Goal: Book appointment/travel/reservation

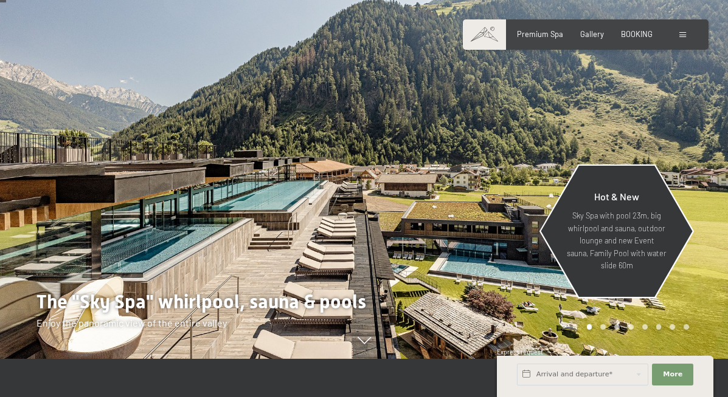
scroll to position [38, 0]
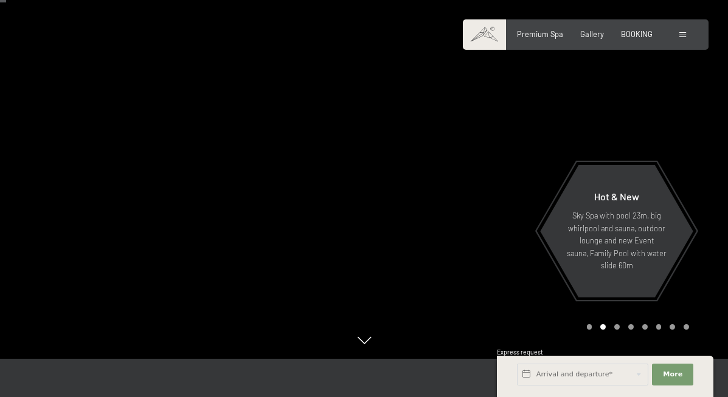
click at [665, 31] on div "Premium Spa Gallery BOOKING" at bounding box center [575, 34] width 187 height 11
click at [640, 32] on span "BOOKING" at bounding box center [637, 32] width 32 height 10
click at [562, 377] on input "text" at bounding box center [582, 375] width 131 height 22
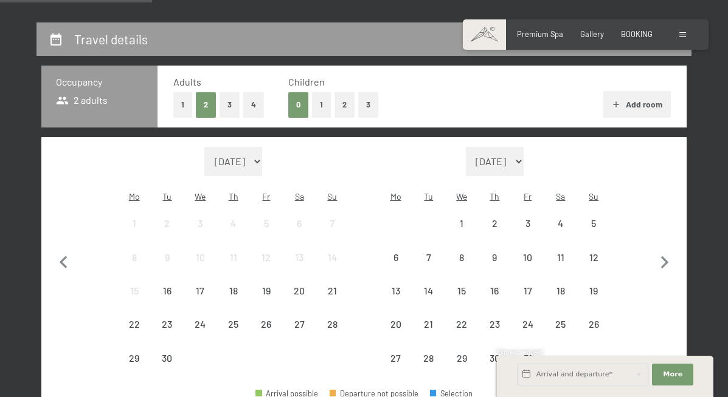
scroll to position [236, 0]
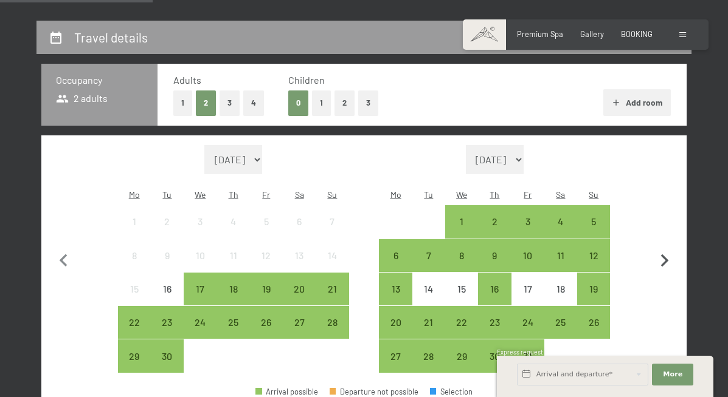
click at [660, 252] on icon "button" at bounding box center [665, 262] width 26 height 26
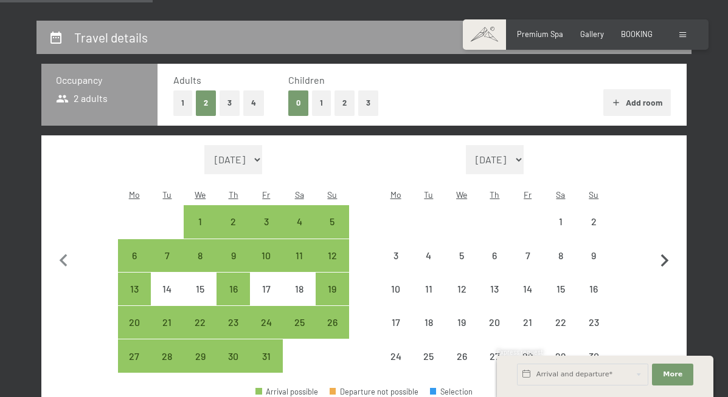
click at [660, 252] on icon "button" at bounding box center [665, 262] width 26 height 26
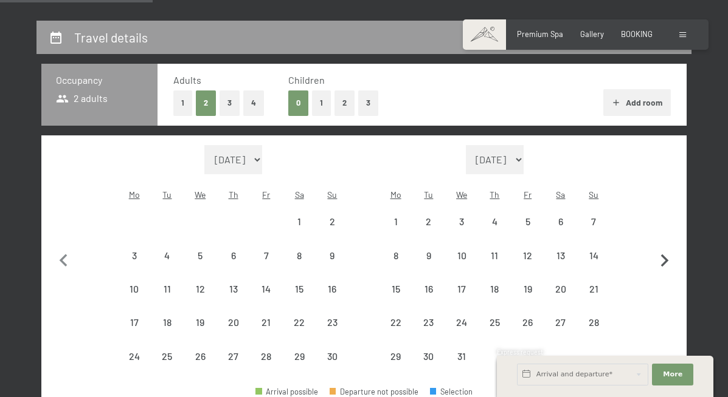
click at [660, 252] on icon "button" at bounding box center [665, 262] width 26 height 26
select select "[DATE]"
click at [660, 252] on icon "button" at bounding box center [665, 262] width 26 height 26
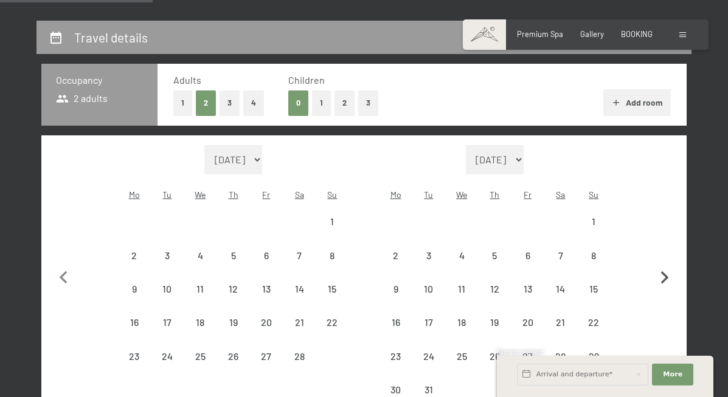
select select "[DATE]"
click at [660, 252] on button "button" at bounding box center [665, 276] width 26 height 262
select select "[DATE]"
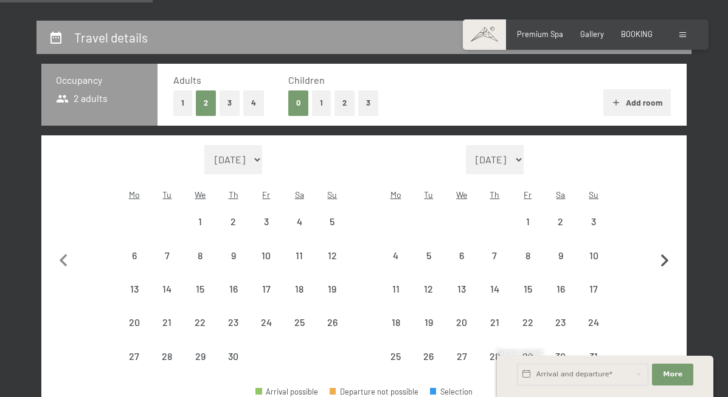
select select "[DATE]"
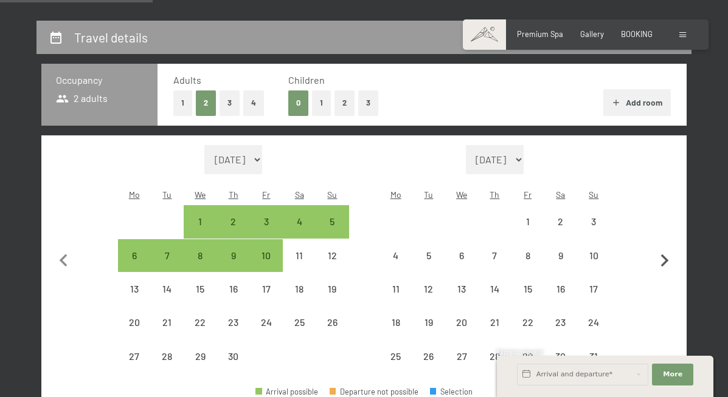
click at [660, 252] on icon "button" at bounding box center [665, 262] width 26 height 26
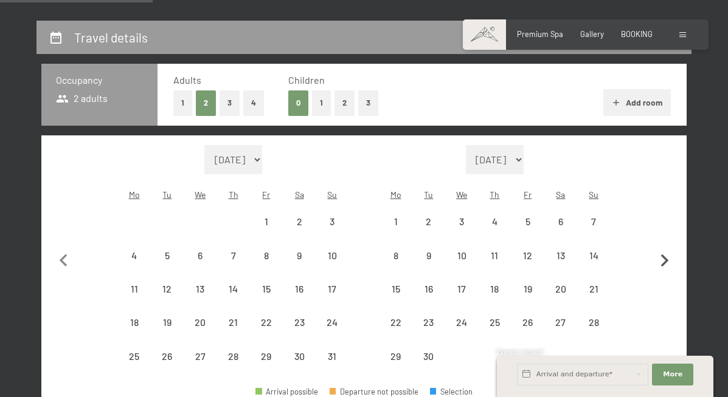
select select "[DATE]"
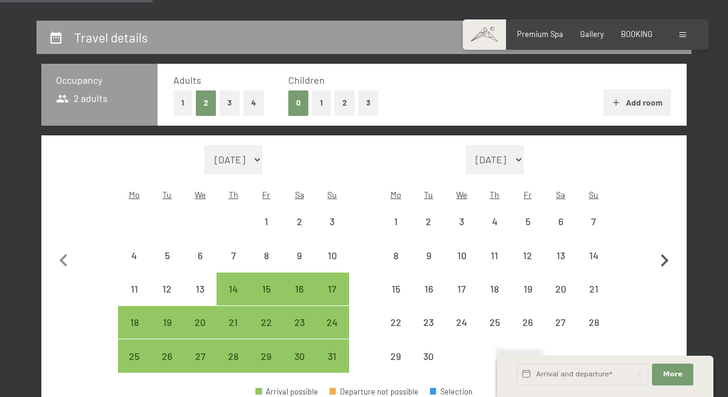
select select "[DATE]"
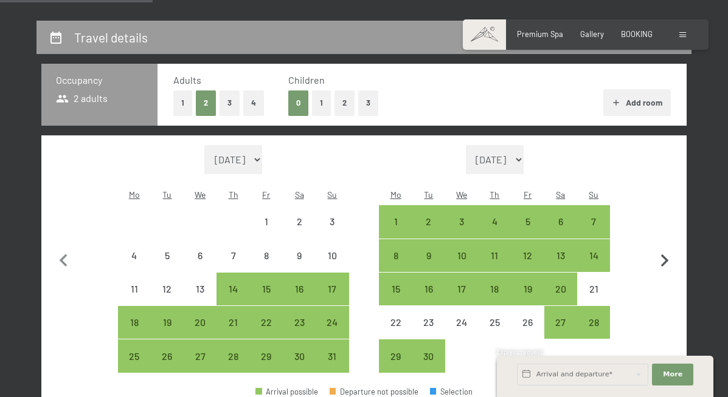
click at [660, 252] on icon "button" at bounding box center [665, 262] width 26 height 26
select select "[DATE]"
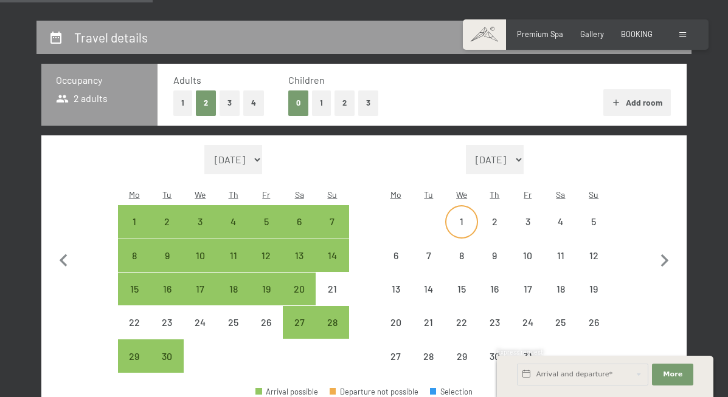
select select "[DATE]"
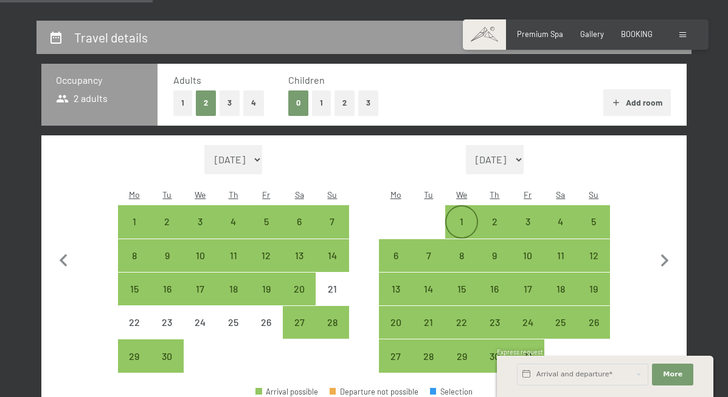
click at [459, 217] on div "1" at bounding box center [461, 232] width 30 height 30
select select "[DATE]"
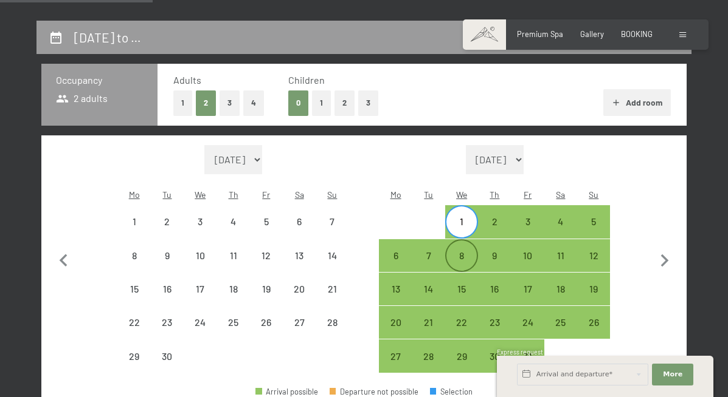
click at [458, 251] on div "8" at bounding box center [461, 266] width 30 height 30
select select "[DATE]"
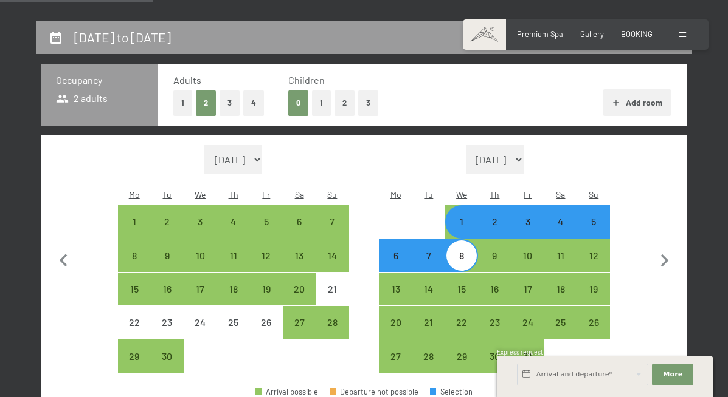
click at [332, 106] on div "0 1 2 3" at bounding box center [332, 103] width 89 height 25
click at [341, 105] on button "2" at bounding box center [344, 103] width 20 height 25
select select "[DATE]"
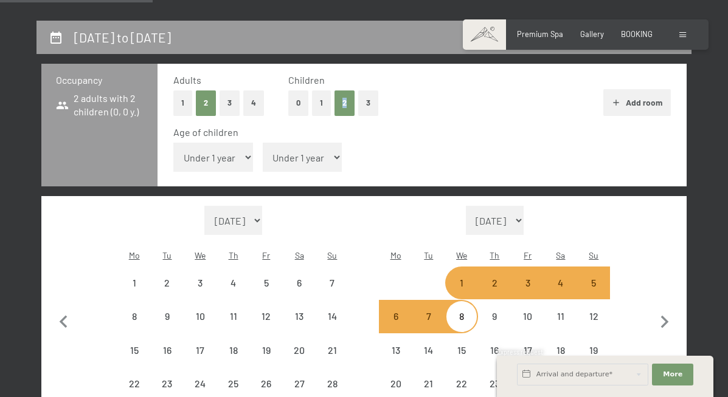
select select "[DATE]"
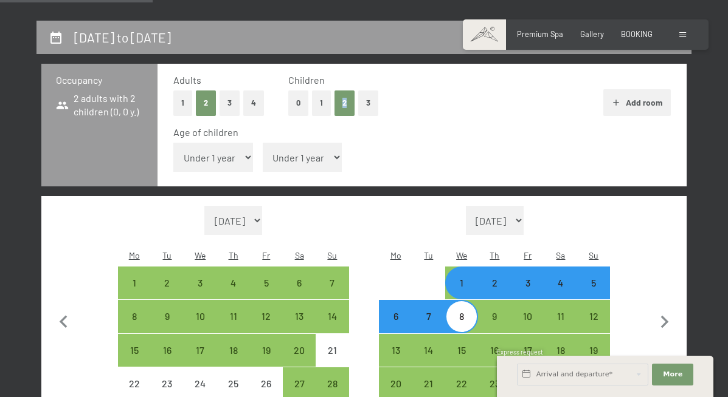
select select "10"
select select "[DATE]"
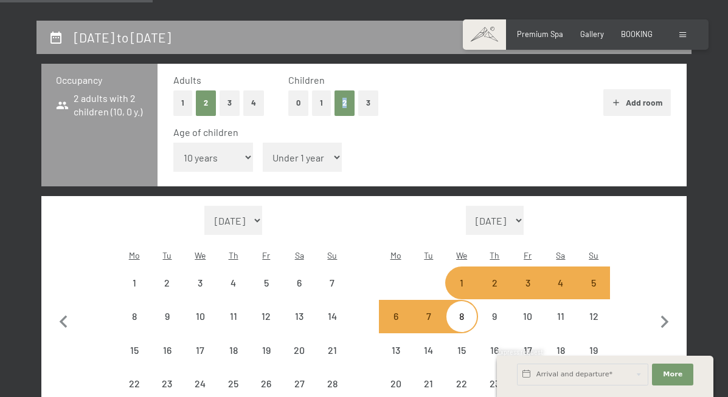
select select "[DATE]"
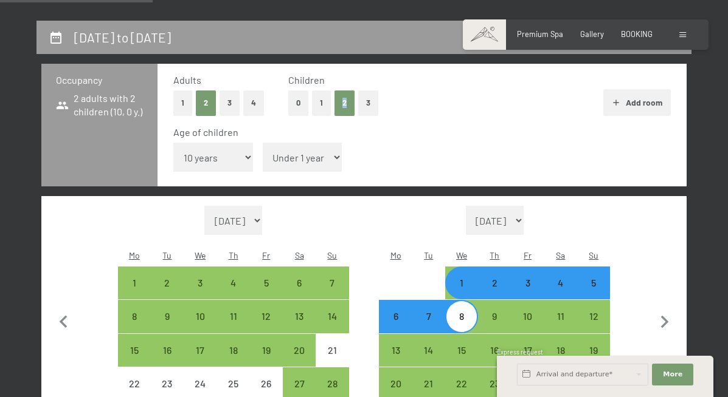
select select "9"
select select "[DATE]"
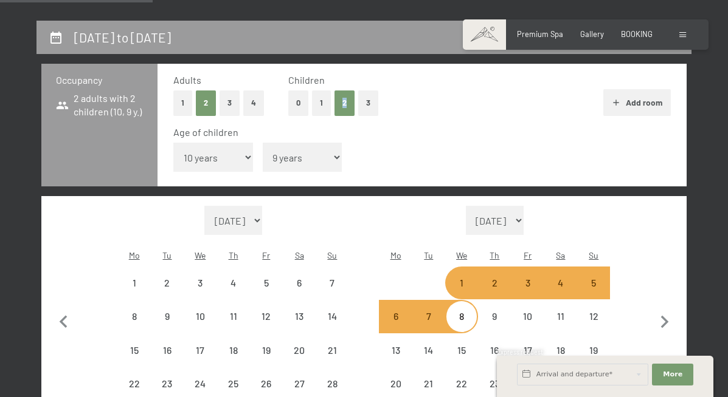
select select "[DATE]"
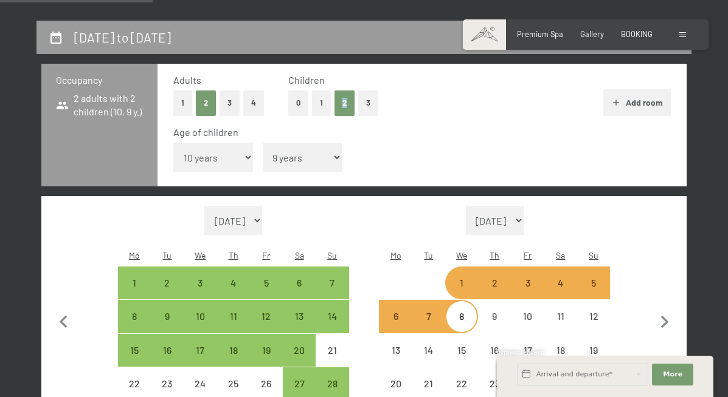
select select "[DATE]"
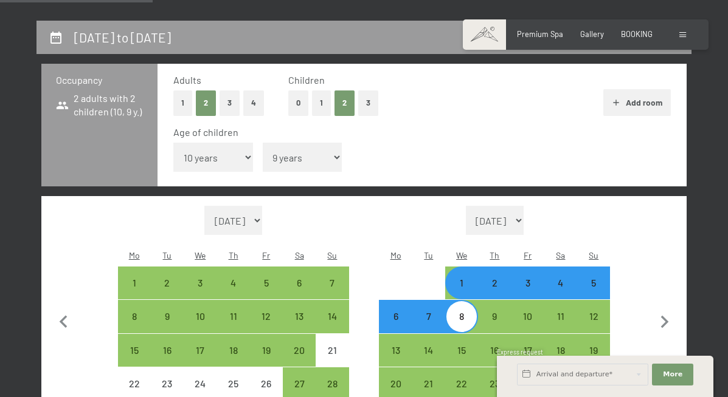
click at [227, 138] on div "Age of children Under 1 year 1 year 2 years 3 years 4 years 5 years 6 years 7 y…" at bounding box center [421, 152] width 497 height 52
select select "12"
select select "[DATE]"
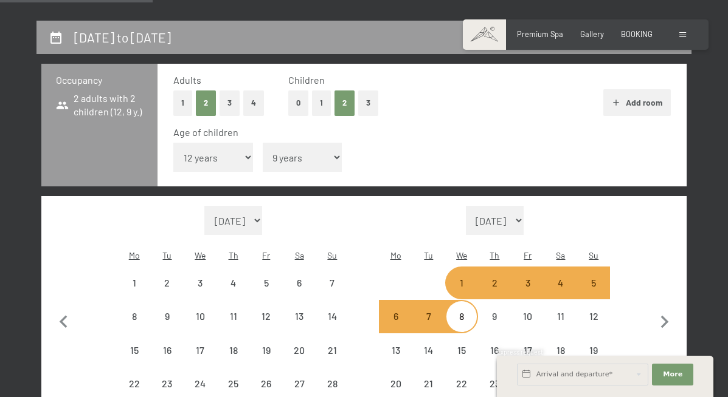
select select "[DATE]"
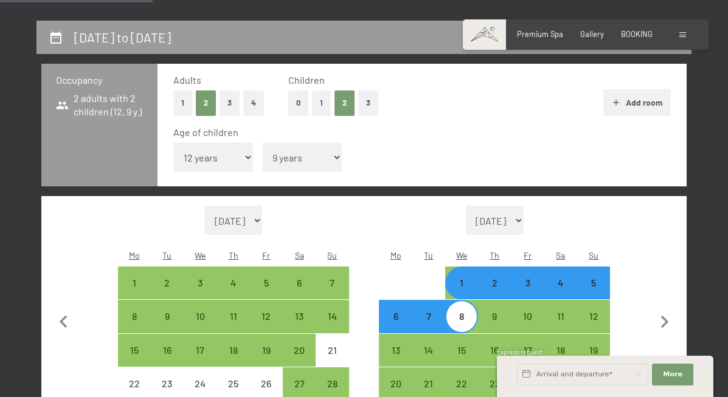
select select "11"
select select "[DATE]"
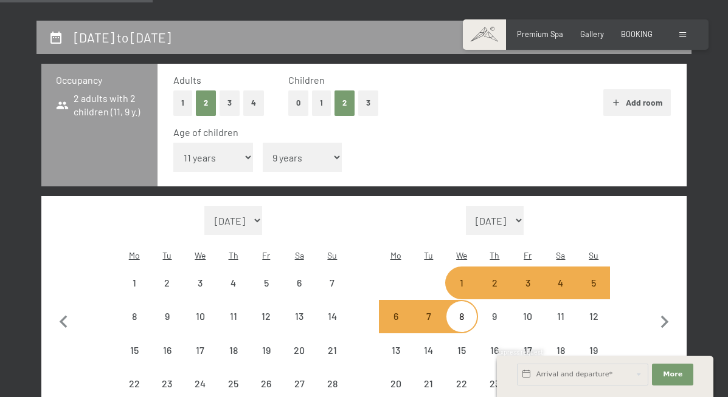
select select "[DATE]"
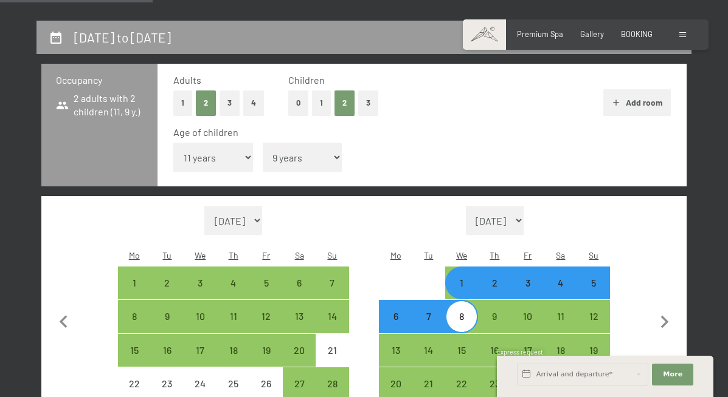
click at [532, 156] on div "Age of children Under 1 year 1 year 2 years 3 years 4 years 5 years 6 years 7 y…" at bounding box center [421, 152] width 497 height 52
click at [380, 129] on div "Age of children" at bounding box center [416, 132] width 487 height 13
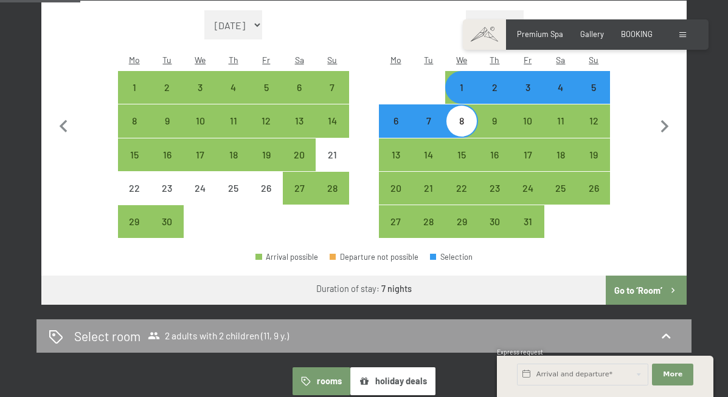
click at [636, 276] on button "Go to ‘Room’" at bounding box center [645, 290] width 81 height 29
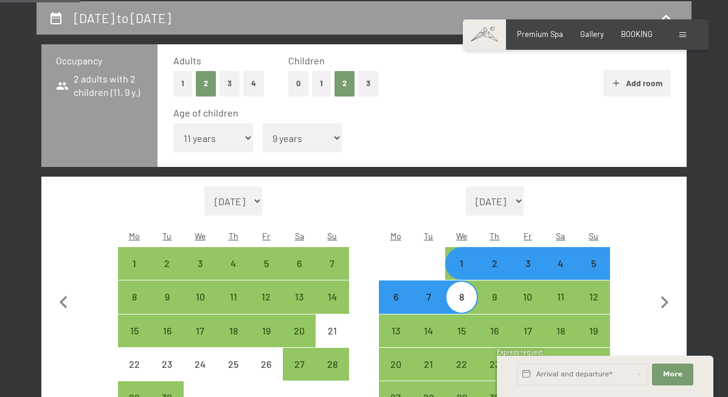
select select "[DATE]"
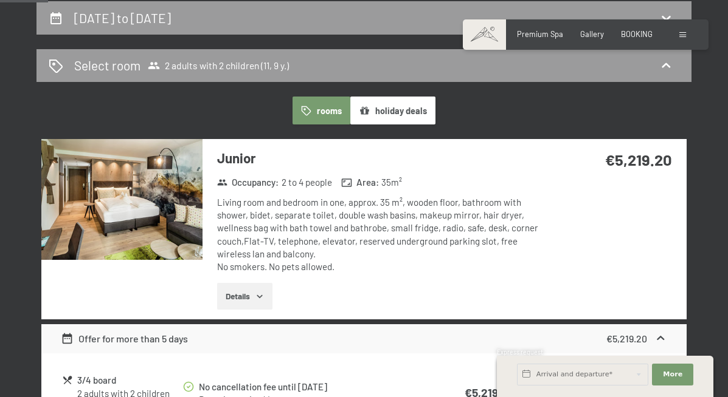
click at [182, 203] on img at bounding box center [121, 199] width 161 height 121
click at [0, 0] on button "button" at bounding box center [0, 0] width 0 height 0
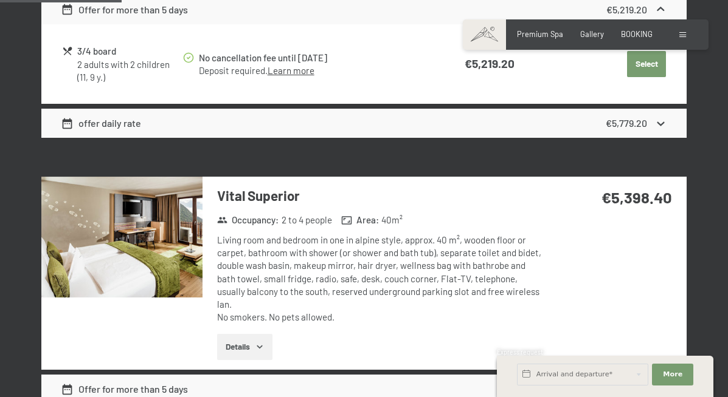
scroll to position [604, 0]
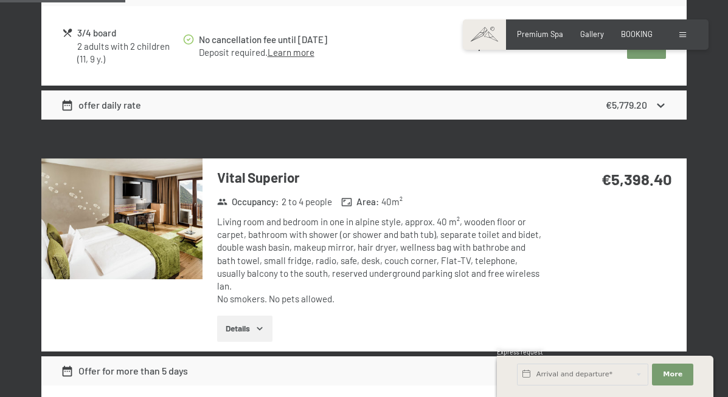
click at [168, 203] on img at bounding box center [121, 219] width 161 height 121
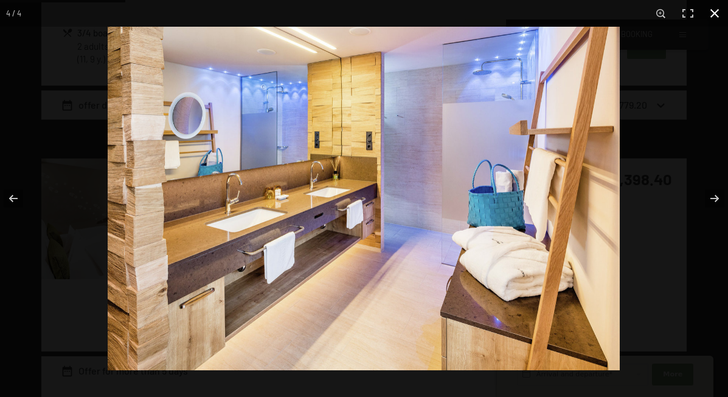
click at [709, 15] on button "button" at bounding box center [714, 13] width 27 height 27
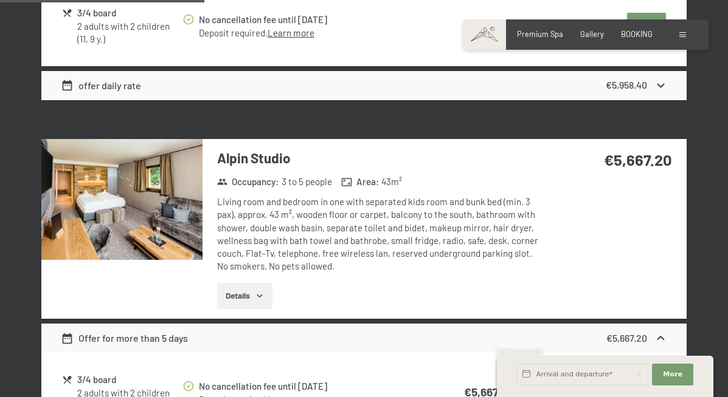
scroll to position [1011, 0]
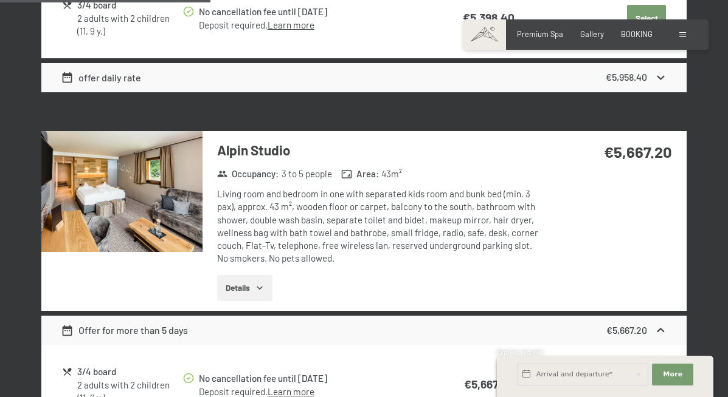
click at [168, 190] on img at bounding box center [121, 191] width 161 height 121
click at [0, 0] on button "button" at bounding box center [0, 0] width 0 height 0
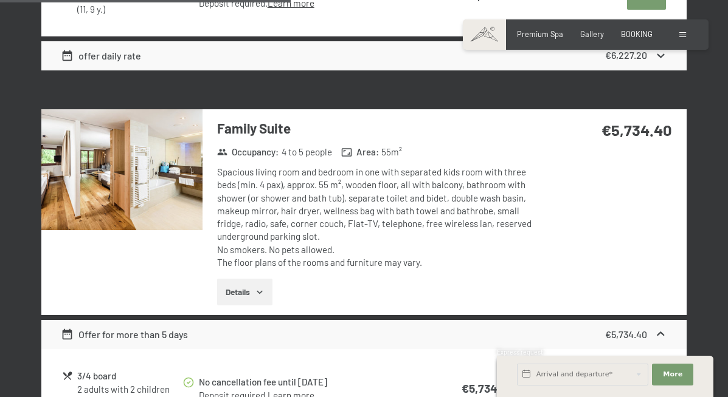
scroll to position [1399, 0]
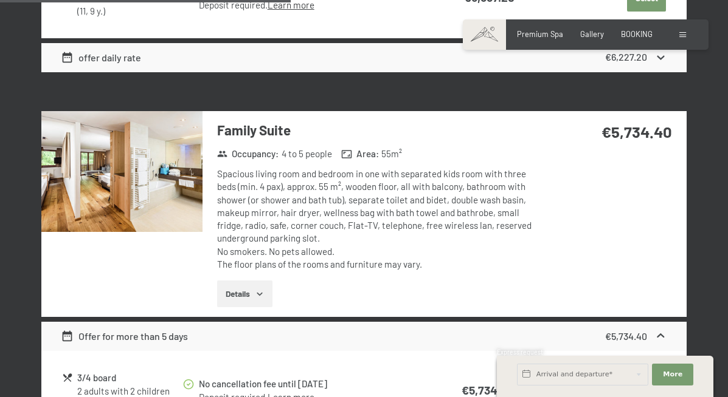
click at [162, 177] on img at bounding box center [121, 171] width 161 height 121
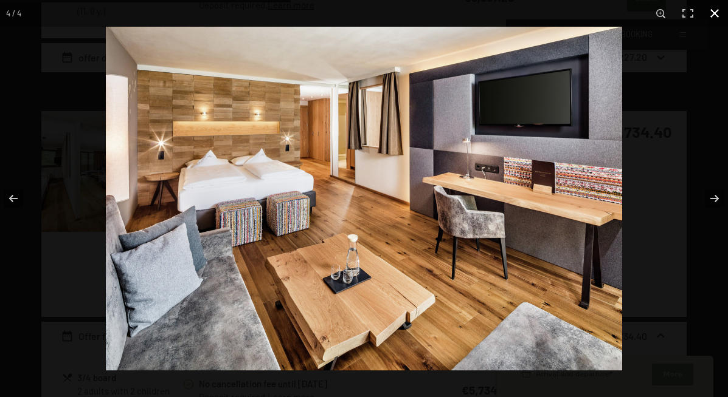
click at [711, 9] on button "button" at bounding box center [714, 13] width 27 height 27
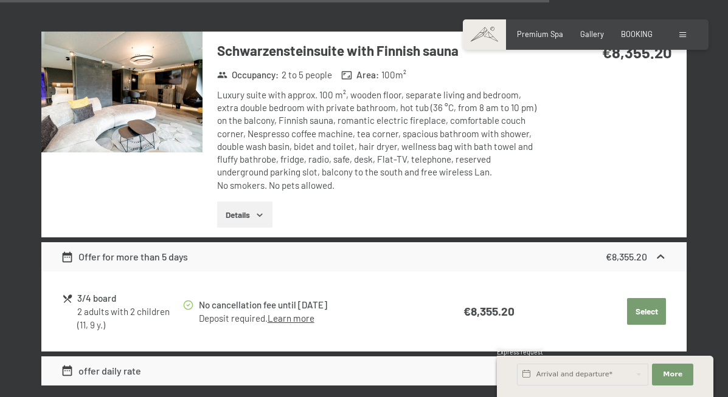
scroll to position [2469, 0]
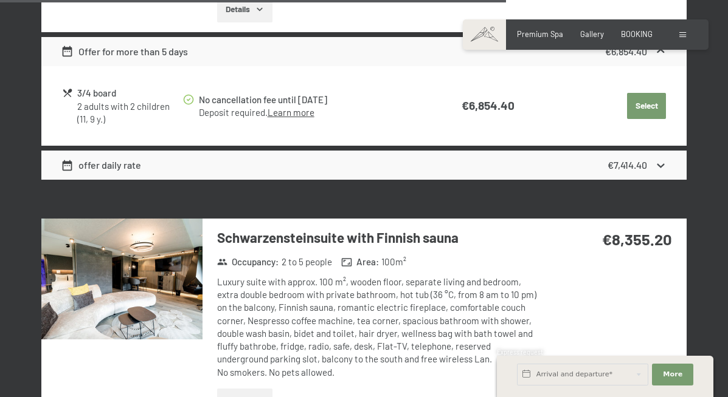
click at [128, 295] on img at bounding box center [121, 279] width 161 height 121
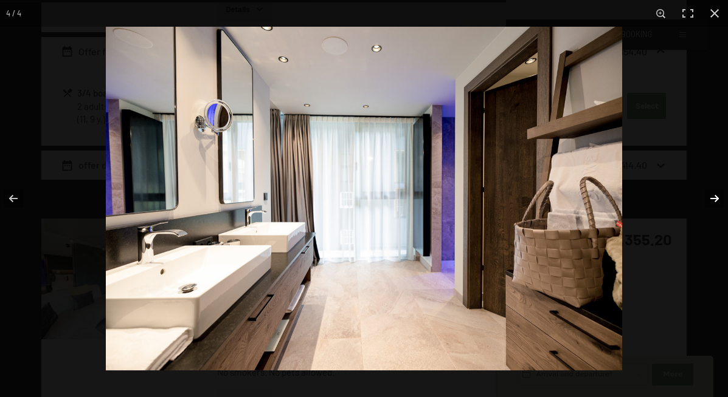
click at [703, 214] on button "button" at bounding box center [706, 198] width 43 height 61
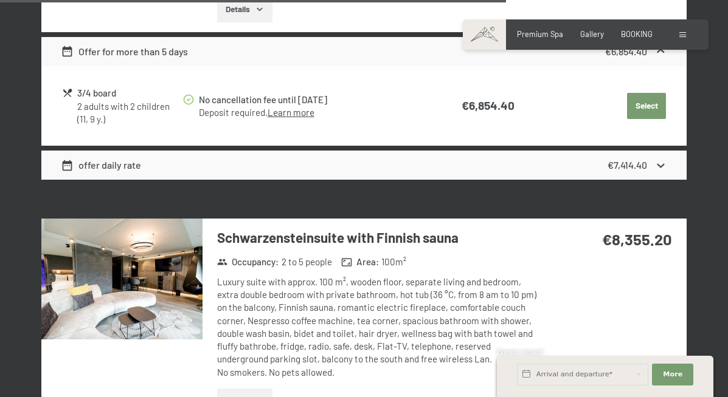
click at [0, 0] on button "button" at bounding box center [0, 0] width 0 height 0
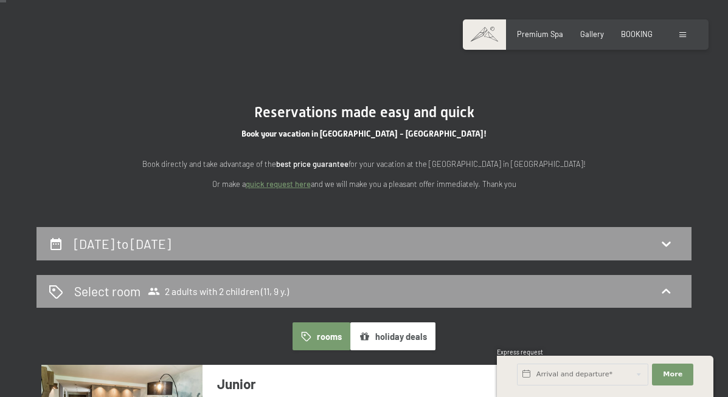
scroll to position [32, 0]
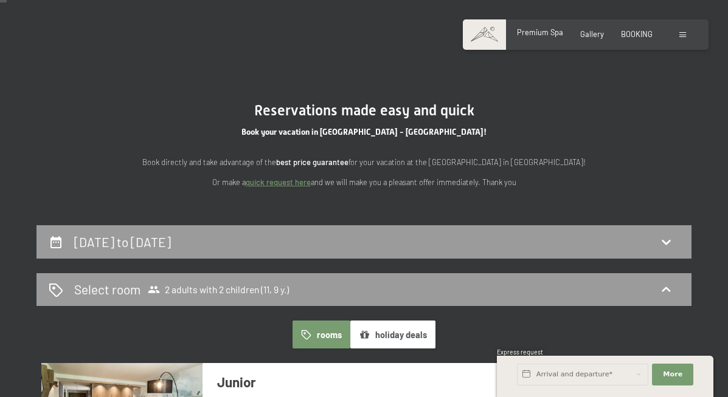
click at [555, 38] on div "Premium Spa" at bounding box center [540, 32] width 46 height 11
click at [585, 38] on div "Gallery" at bounding box center [592, 32] width 24 height 11
click at [588, 32] on span "Gallery" at bounding box center [592, 32] width 24 height 10
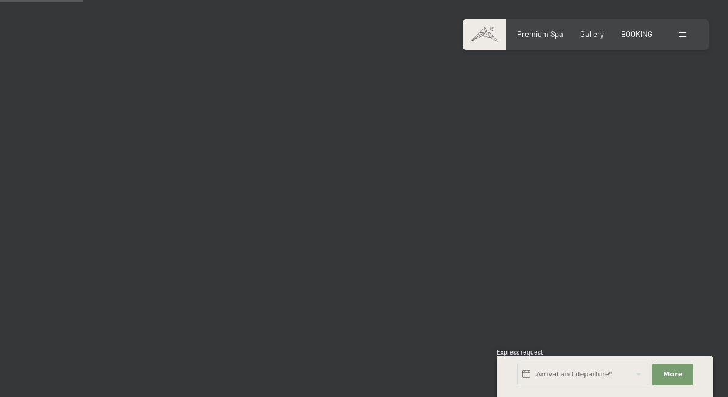
scroll to position [1184, 0]
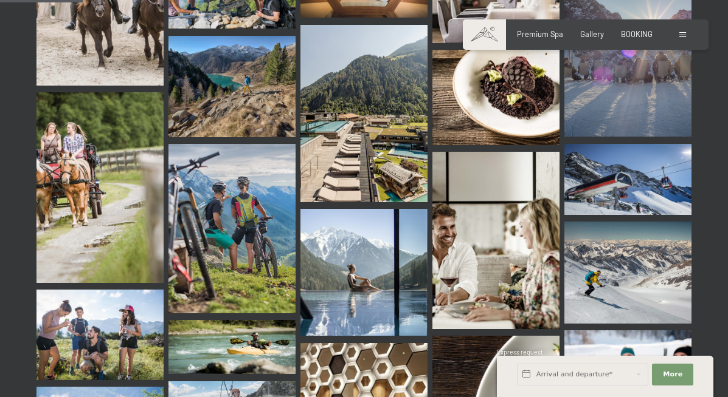
click at [361, 127] on img at bounding box center [363, 114] width 127 height 178
